Goal: Navigation & Orientation: Understand site structure

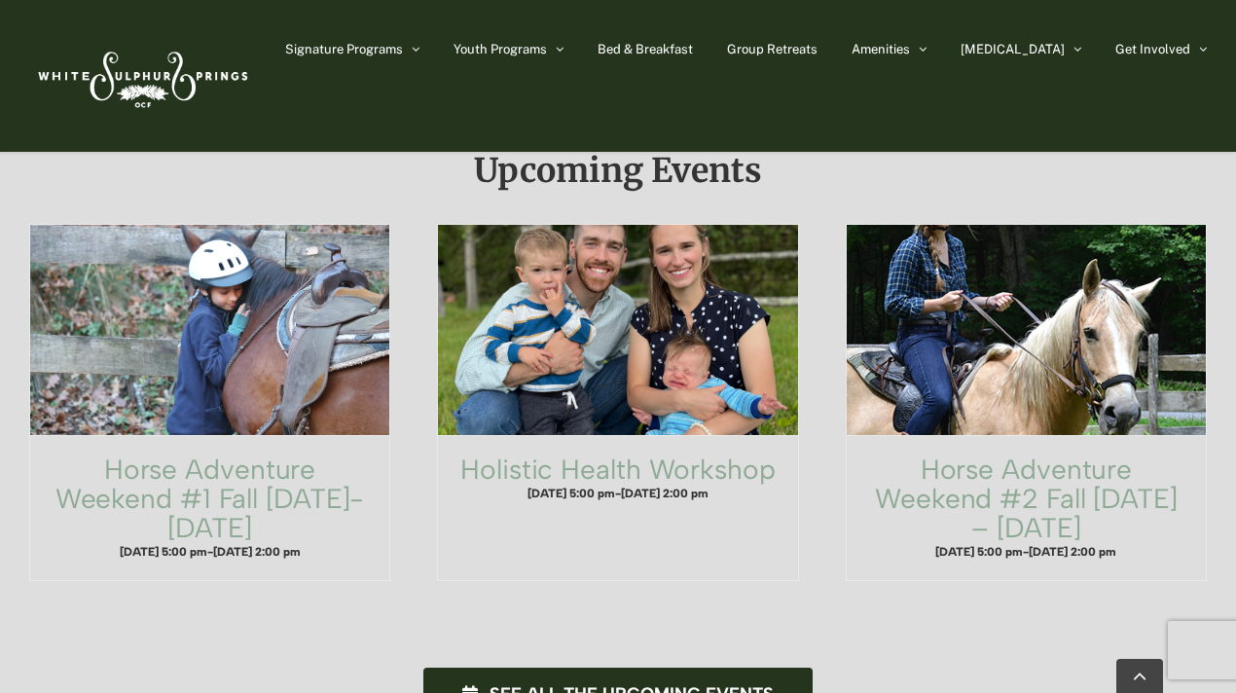
scroll to position [1205, 0]
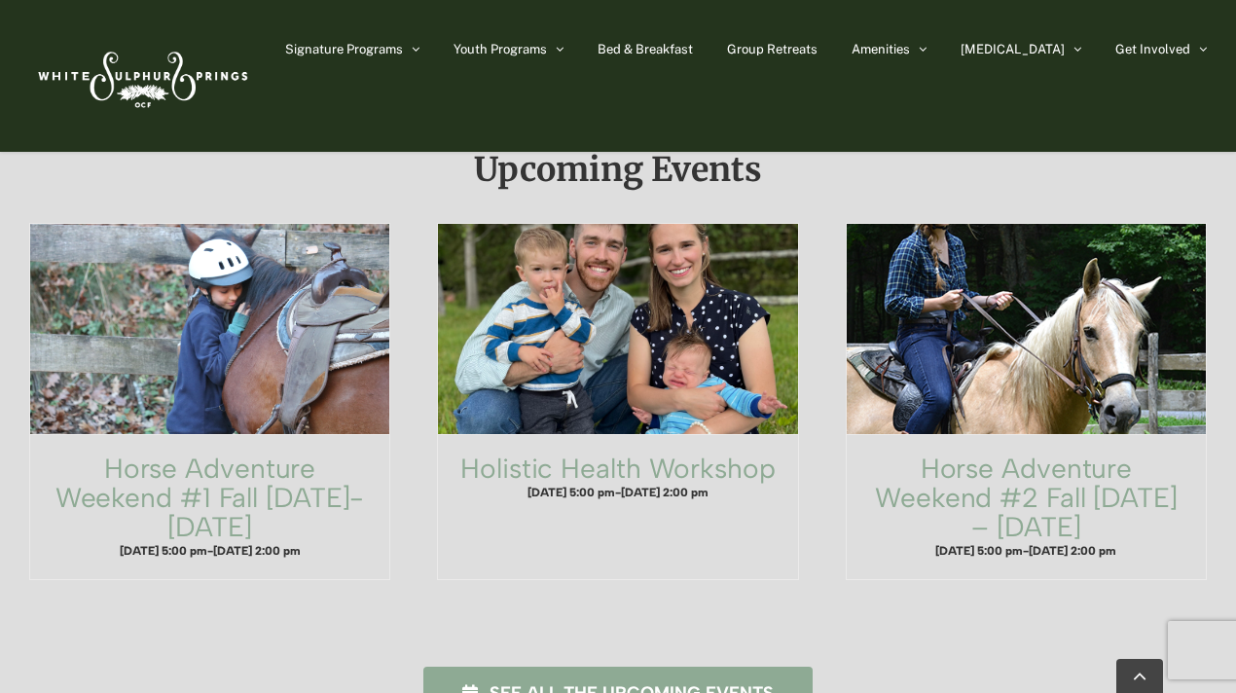
click at [655, 683] on span "See all the upcoming events" at bounding box center [632, 693] width 284 height 20
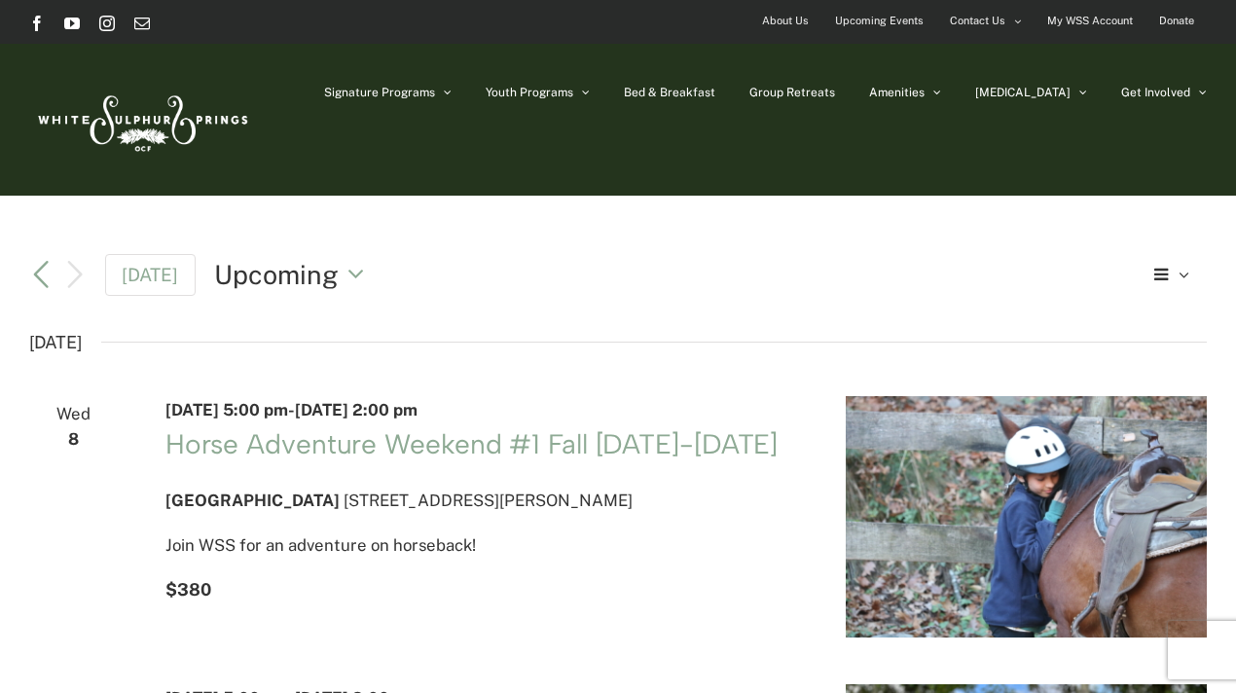
click at [869, 92] on li "Group Retreats" at bounding box center [810, 92] width 120 height 97
click at [835, 96] on span "Group Retreats" at bounding box center [793, 93] width 86 height 12
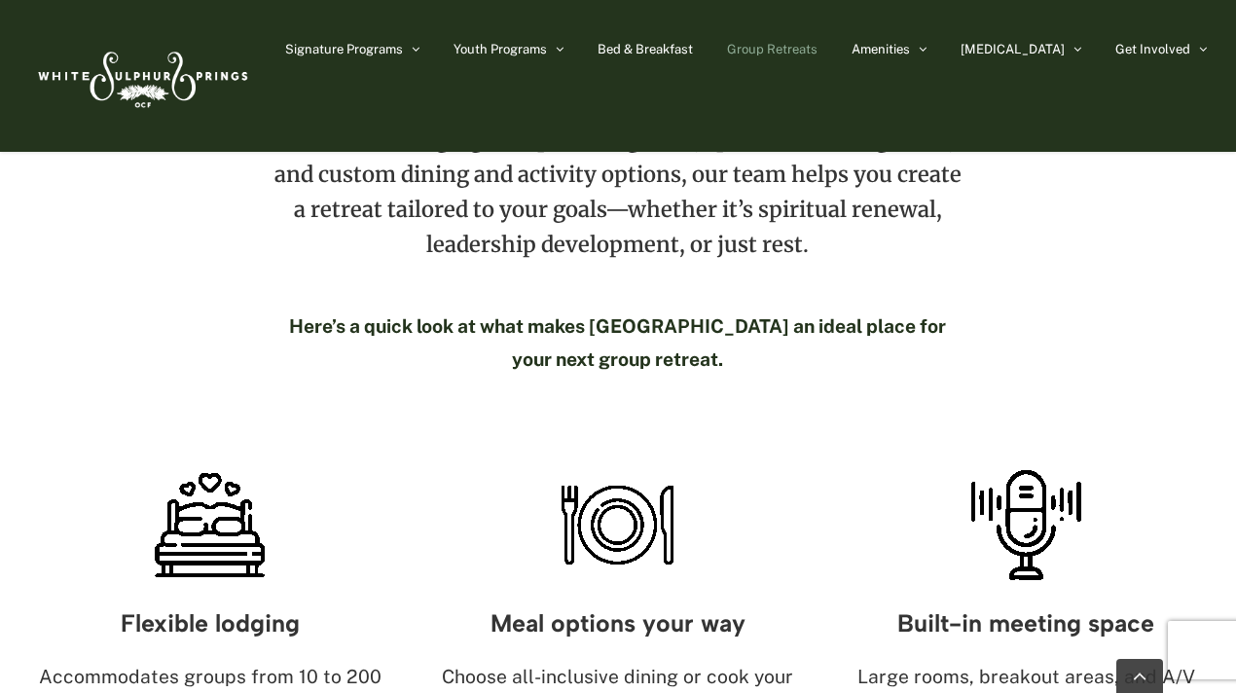
scroll to position [688, 0]
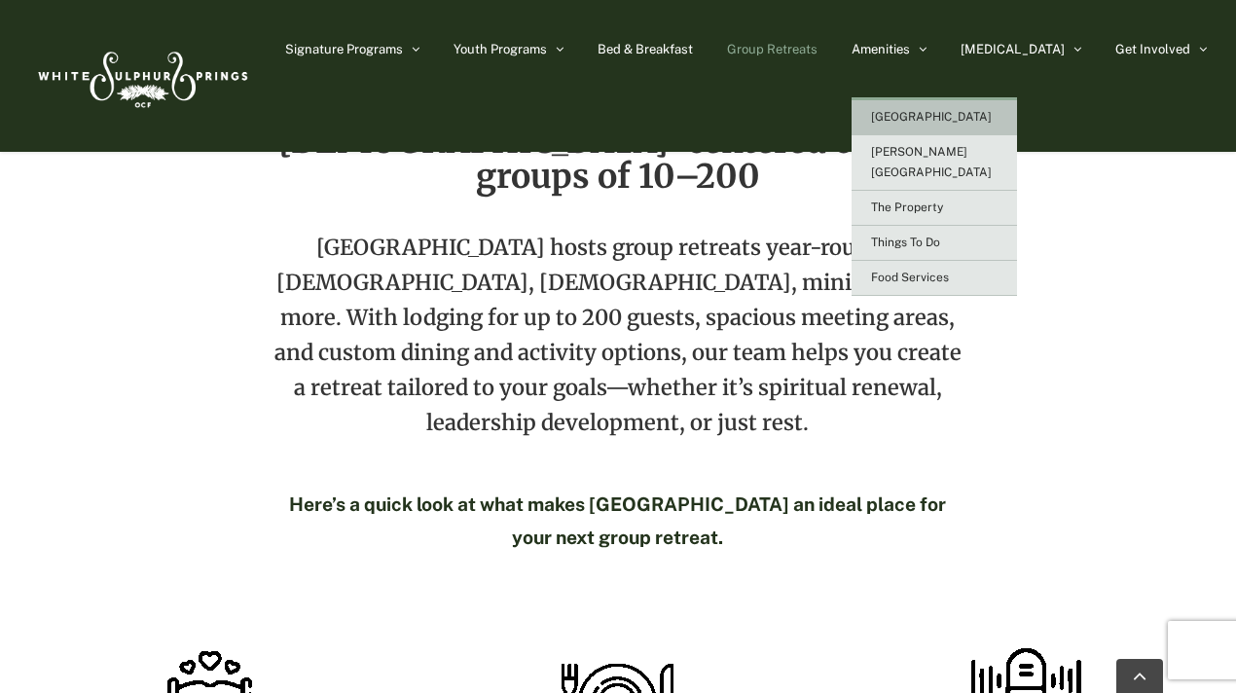
click at [974, 114] on span "[GEOGRAPHIC_DATA]" at bounding box center [931, 117] width 121 height 14
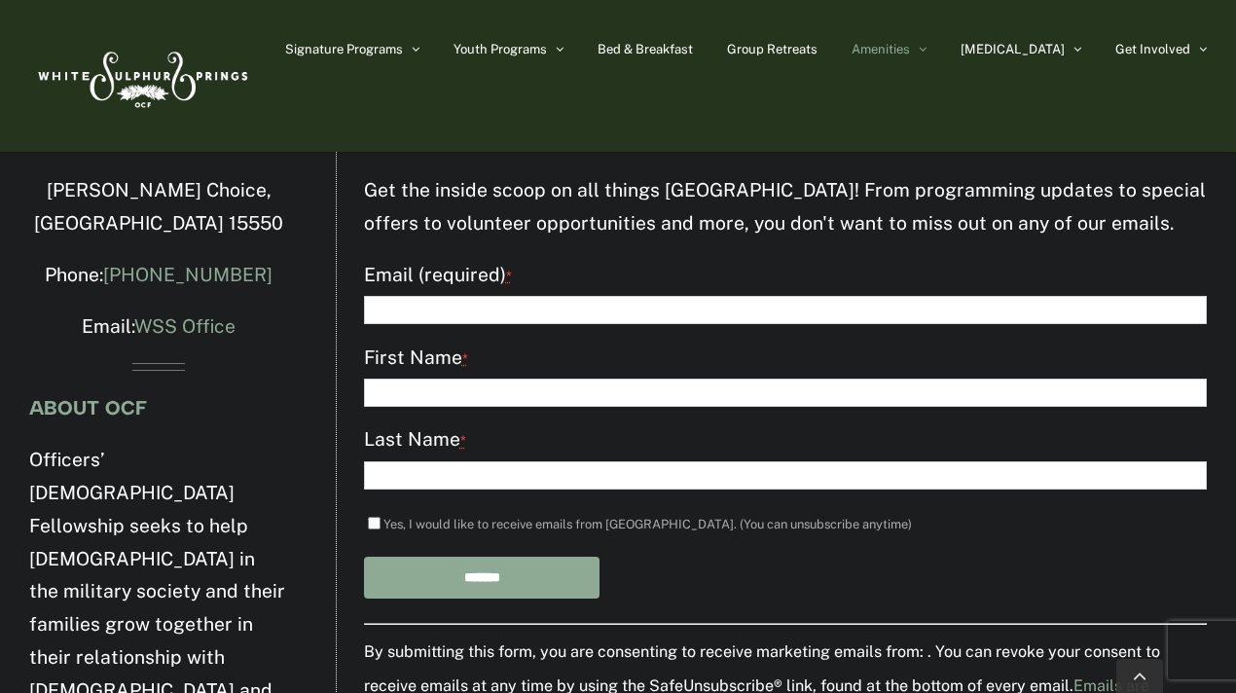
scroll to position [2821, 0]
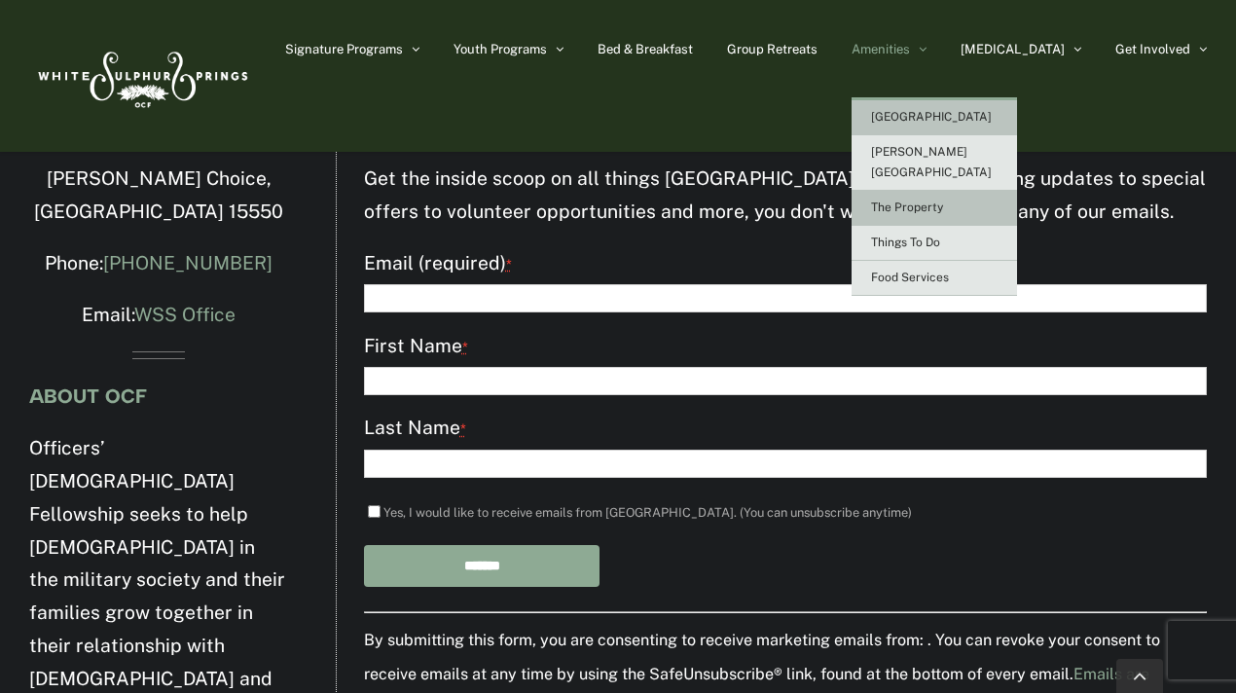
click at [967, 191] on link "The Property" at bounding box center [934, 208] width 165 height 35
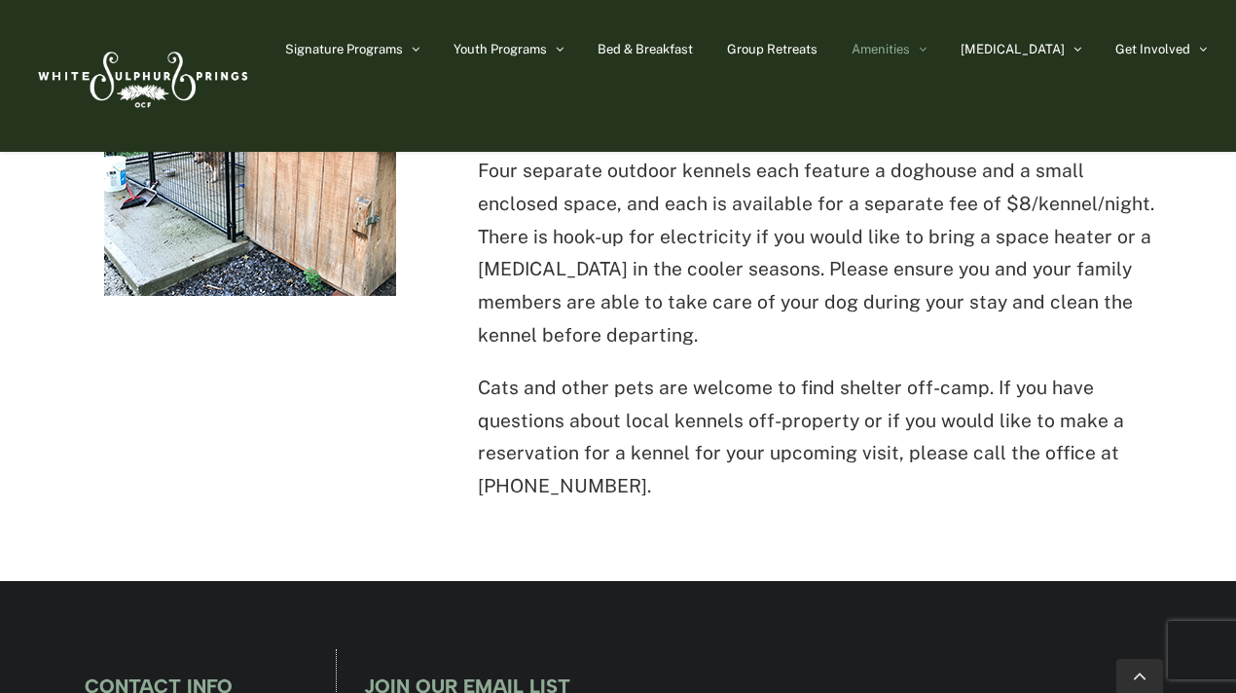
scroll to position [2817, 0]
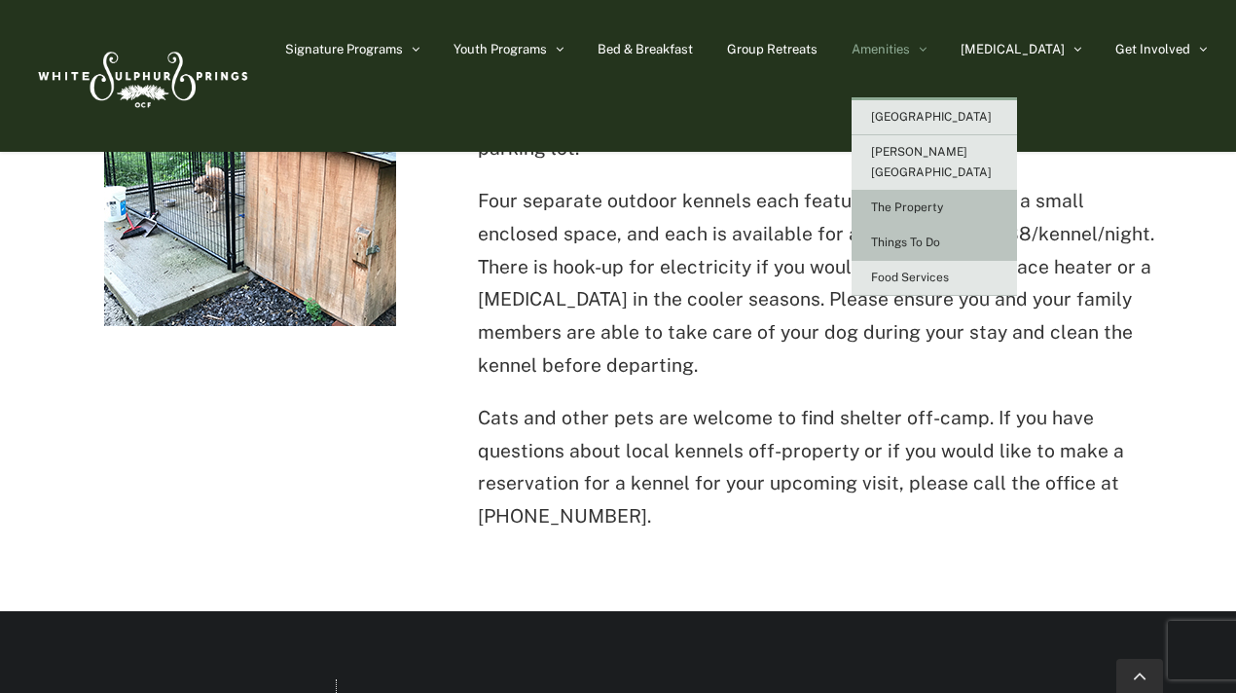
click at [940, 236] on span "Things To Do" at bounding box center [905, 243] width 69 height 14
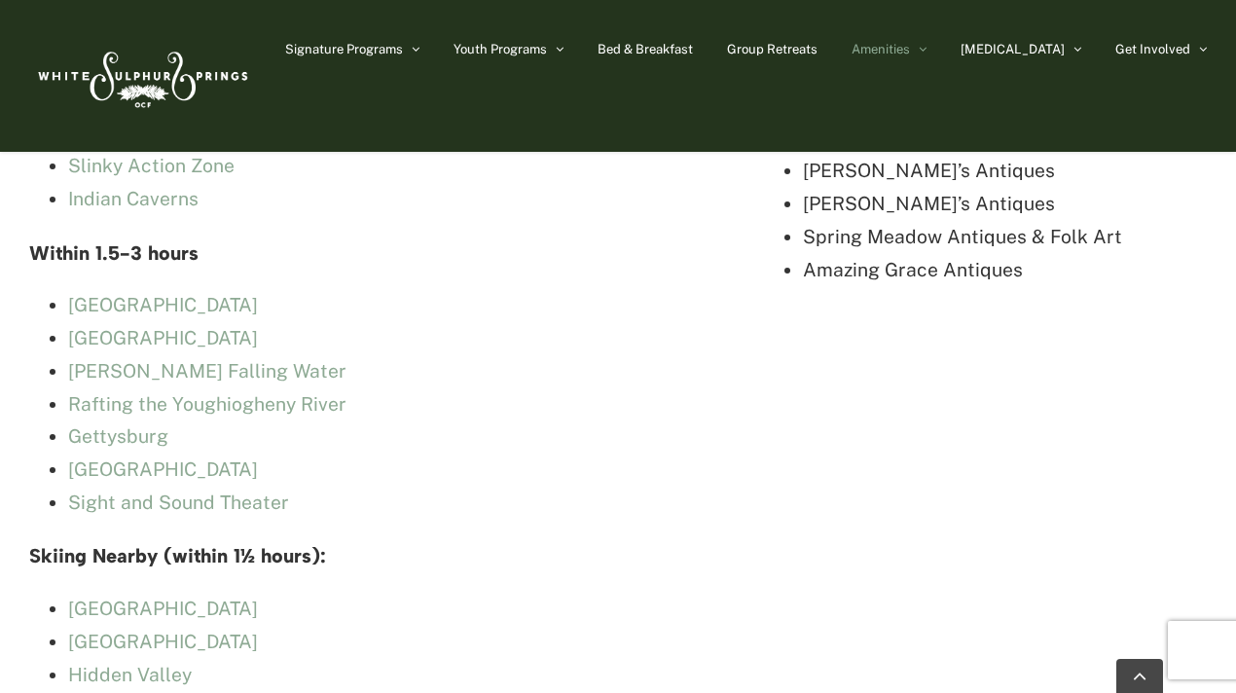
scroll to position [5959, 0]
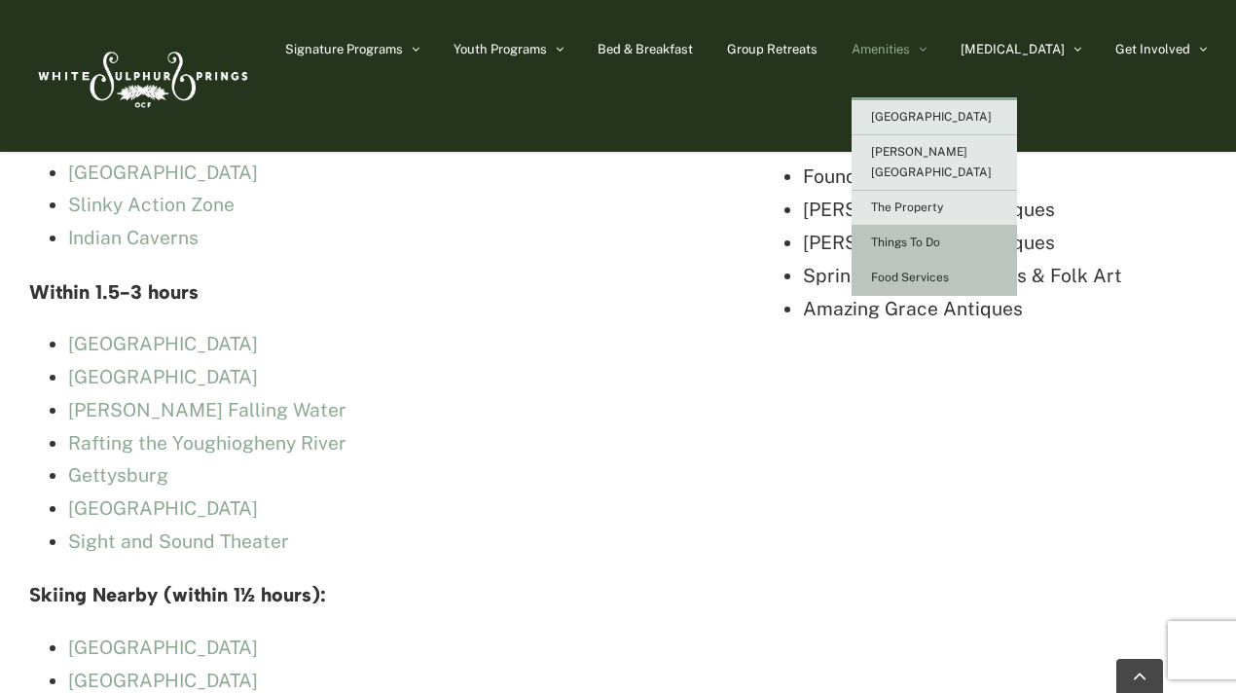
click at [949, 271] on span "Food Services" at bounding box center [910, 278] width 78 height 14
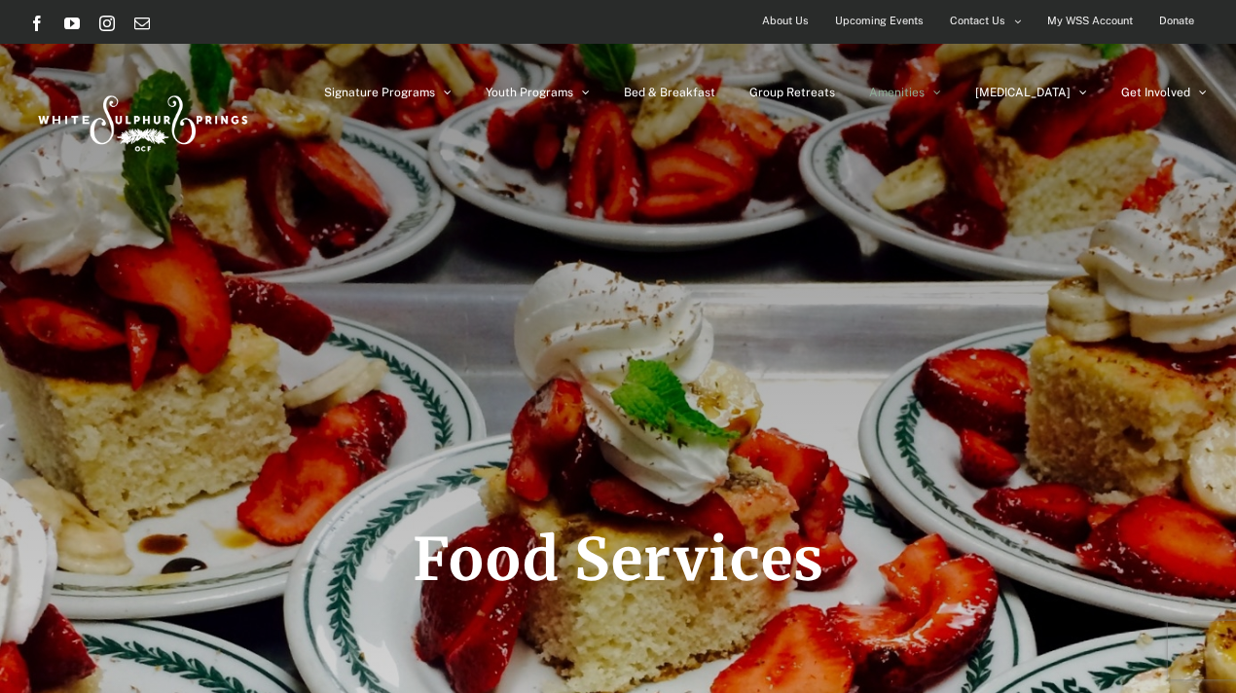
click at [805, 21] on span "About Us" at bounding box center [785, 21] width 47 height 28
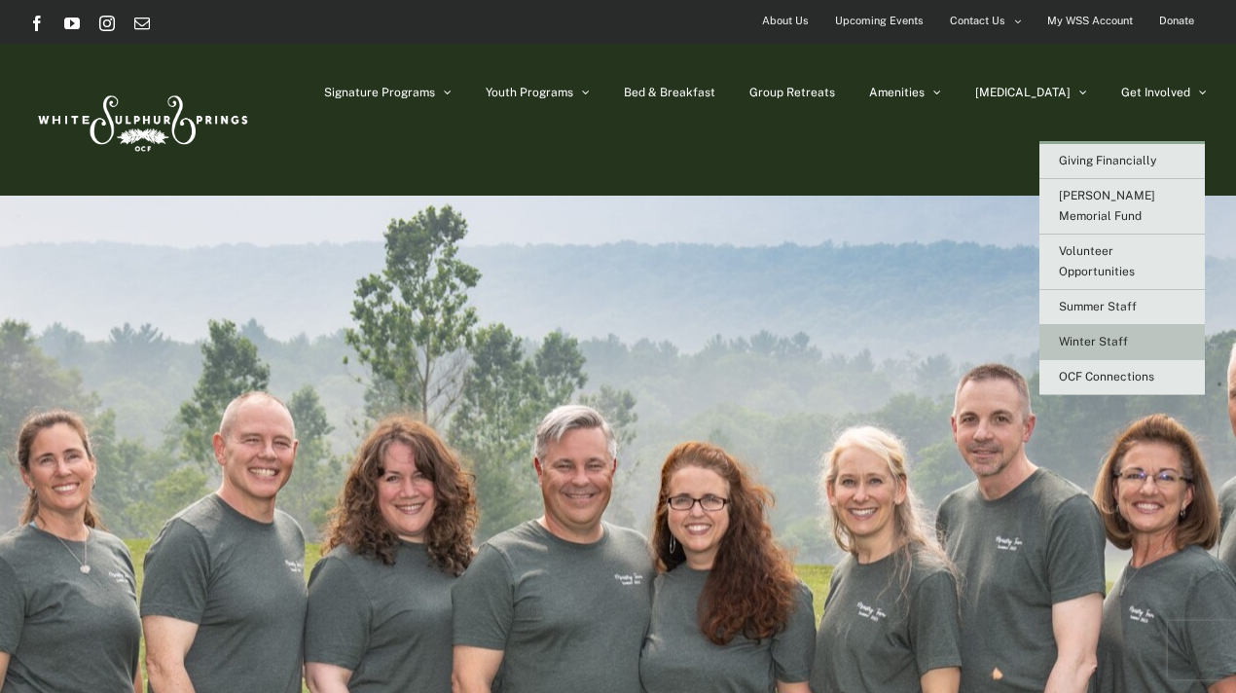
click at [1094, 335] on span "Winter Staff" at bounding box center [1093, 342] width 69 height 14
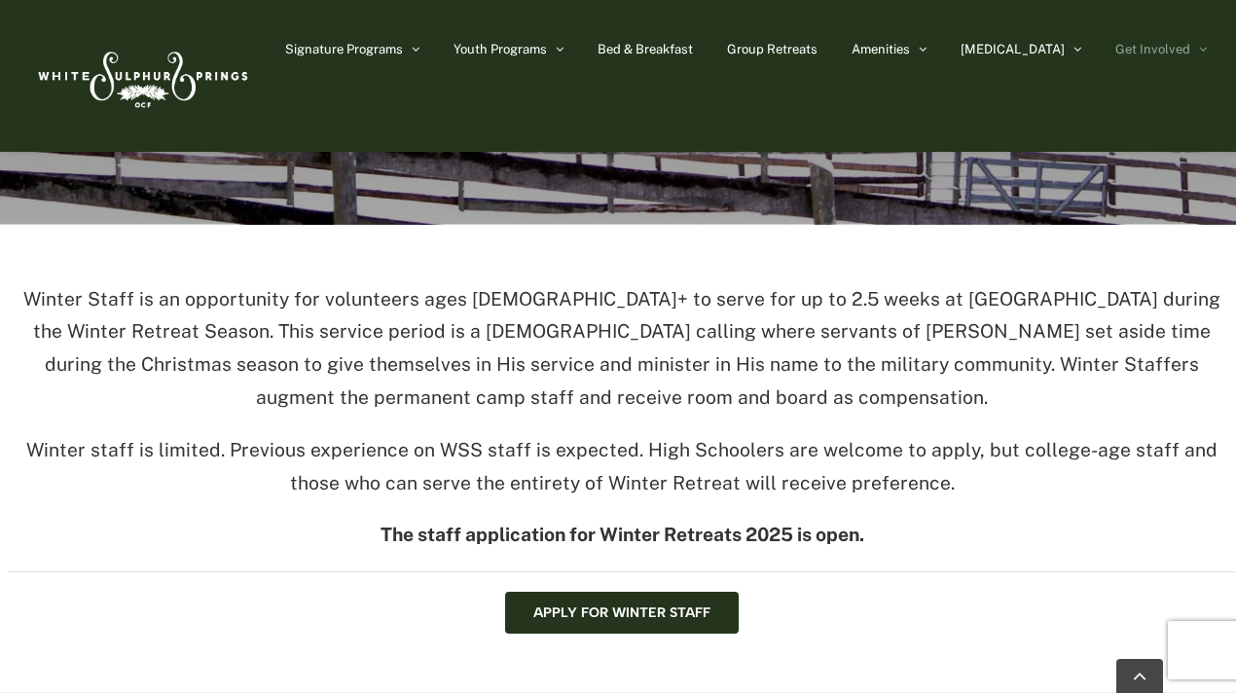
scroll to position [485, 0]
